Goal: Transaction & Acquisition: Purchase product/service

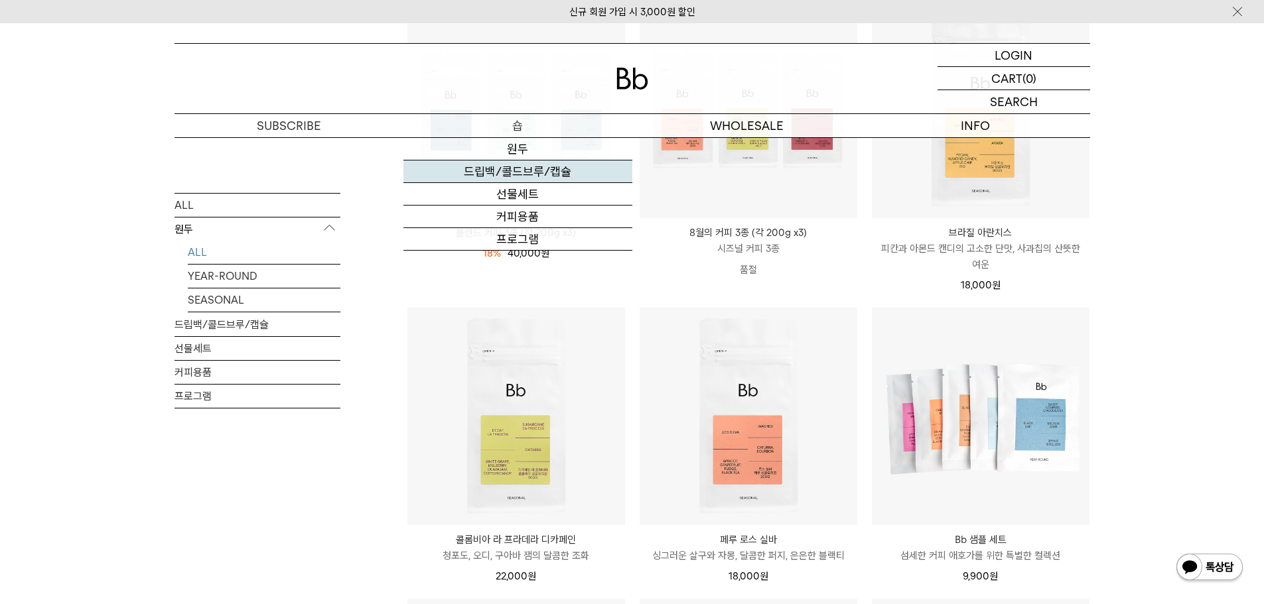
click at [504, 170] on link "드립백/콜드브루/캡슐" at bounding box center [517, 172] width 229 height 23
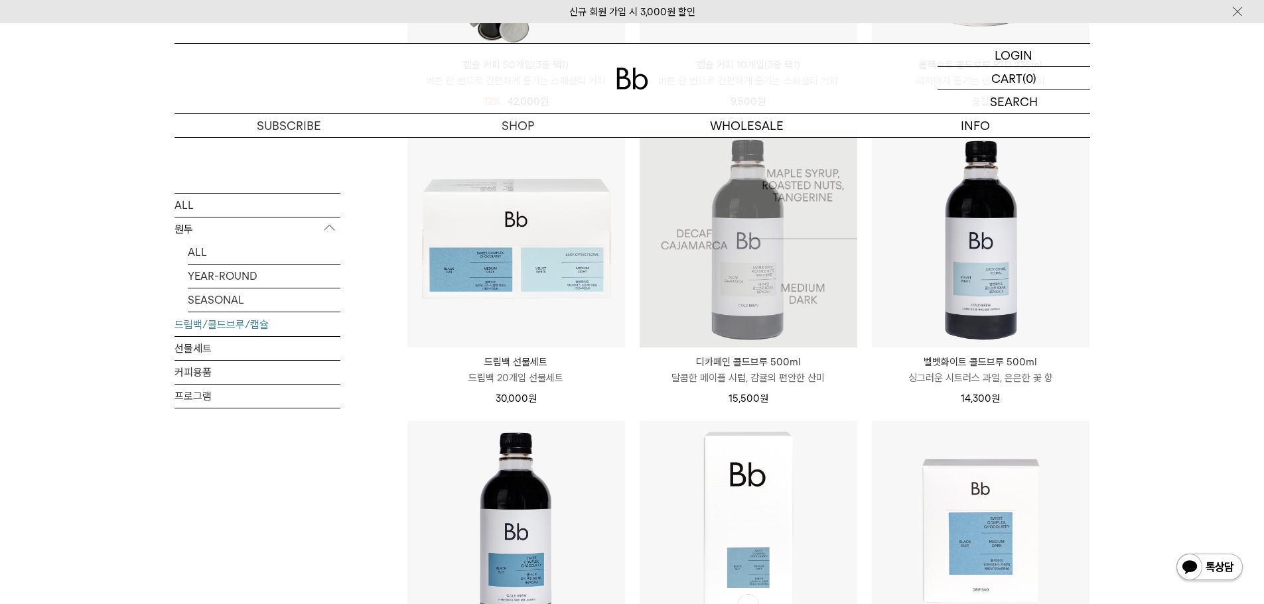
scroll to position [730, 0]
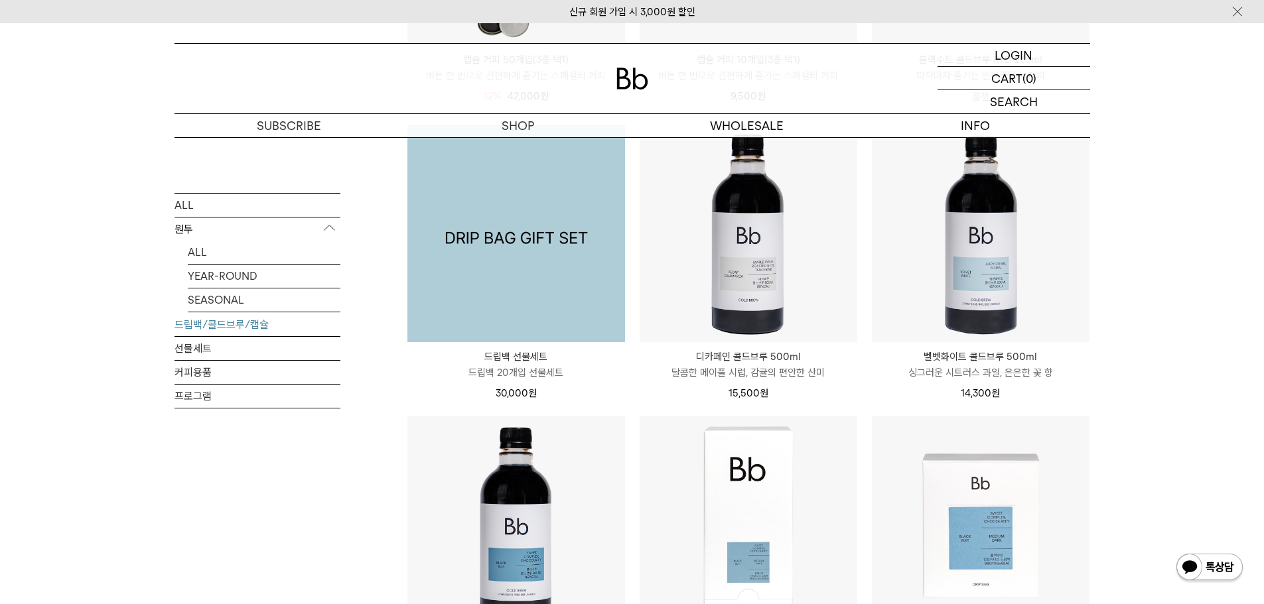
click at [508, 284] on img at bounding box center [516, 234] width 218 height 218
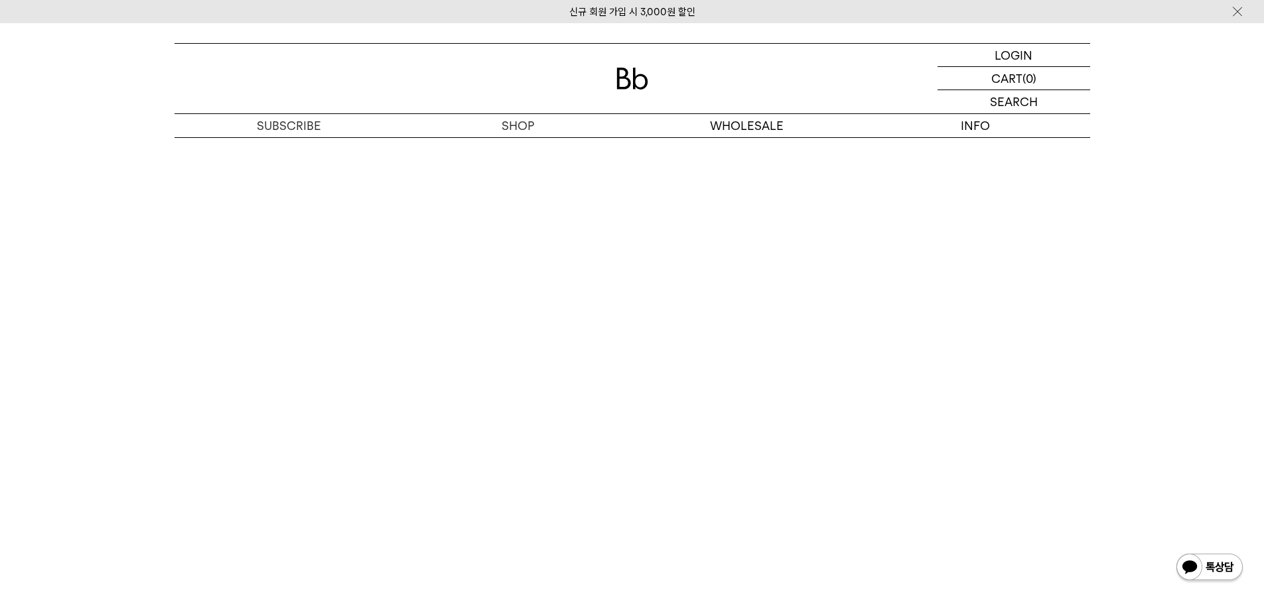
scroll to position [3848, 0]
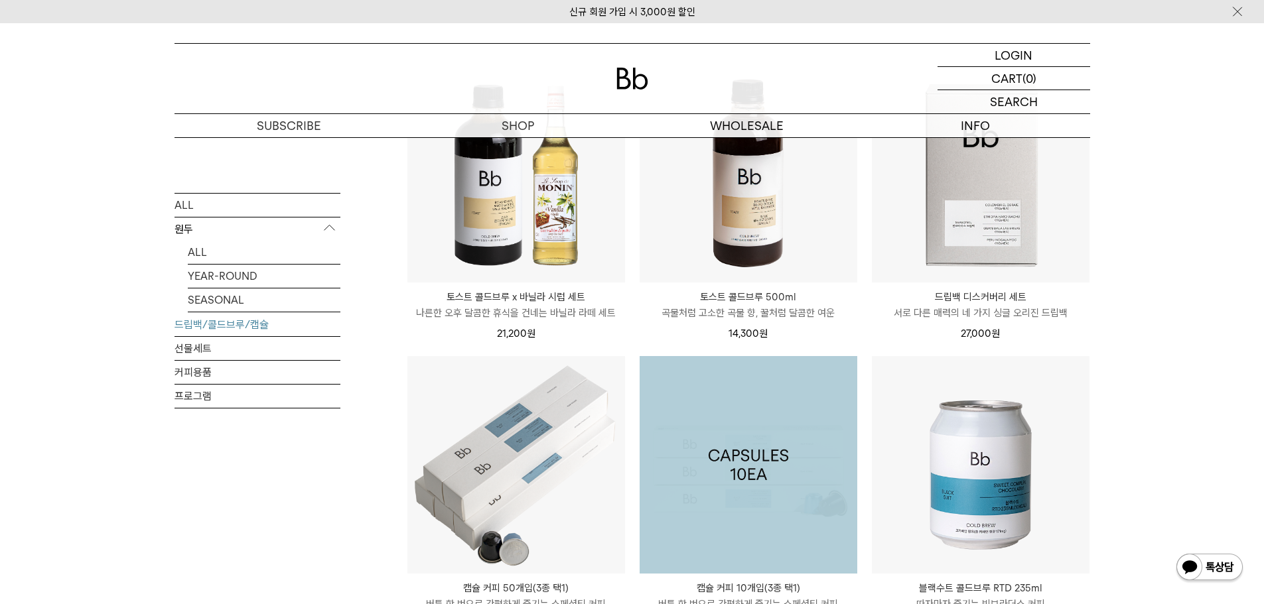
scroll to position [199, 0]
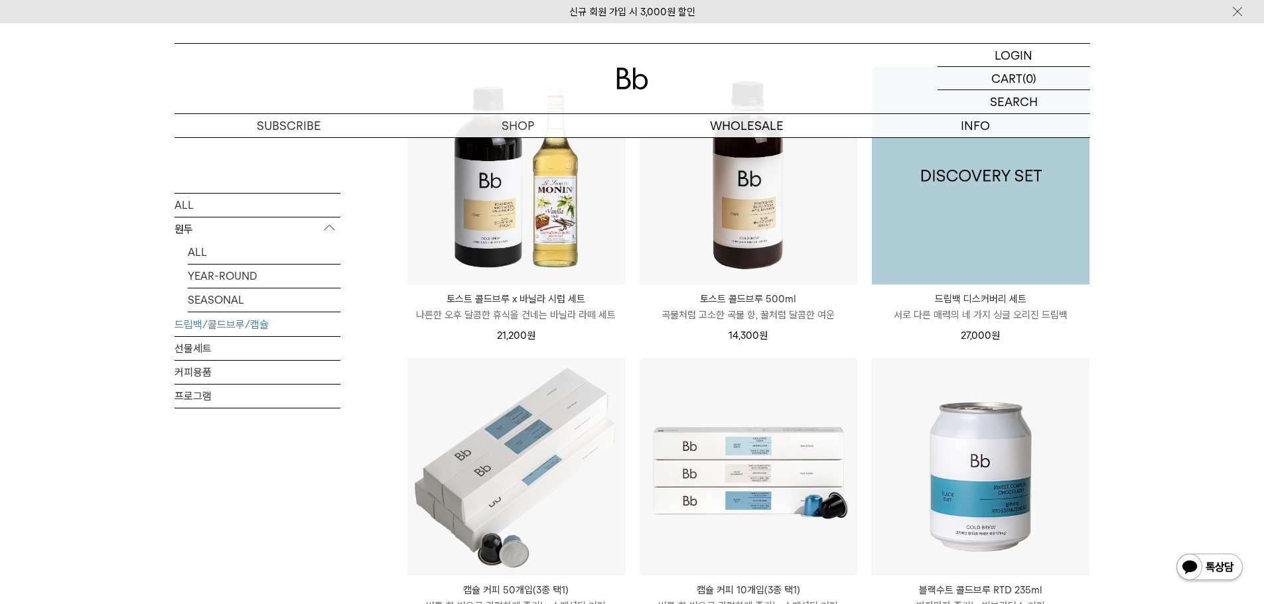
click at [1018, 217] on img at bounding box center [981, 176] width 218 height 218
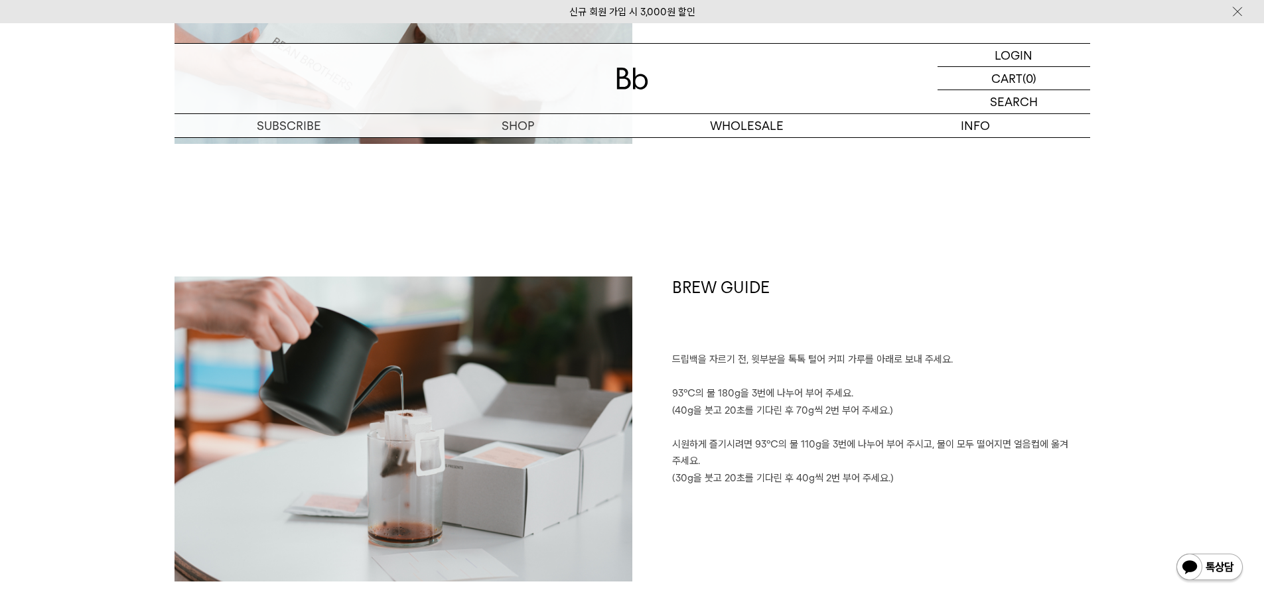
scroll to position [2322, 0]
